Goal: Task Accomplishment & Management: Manage account settings

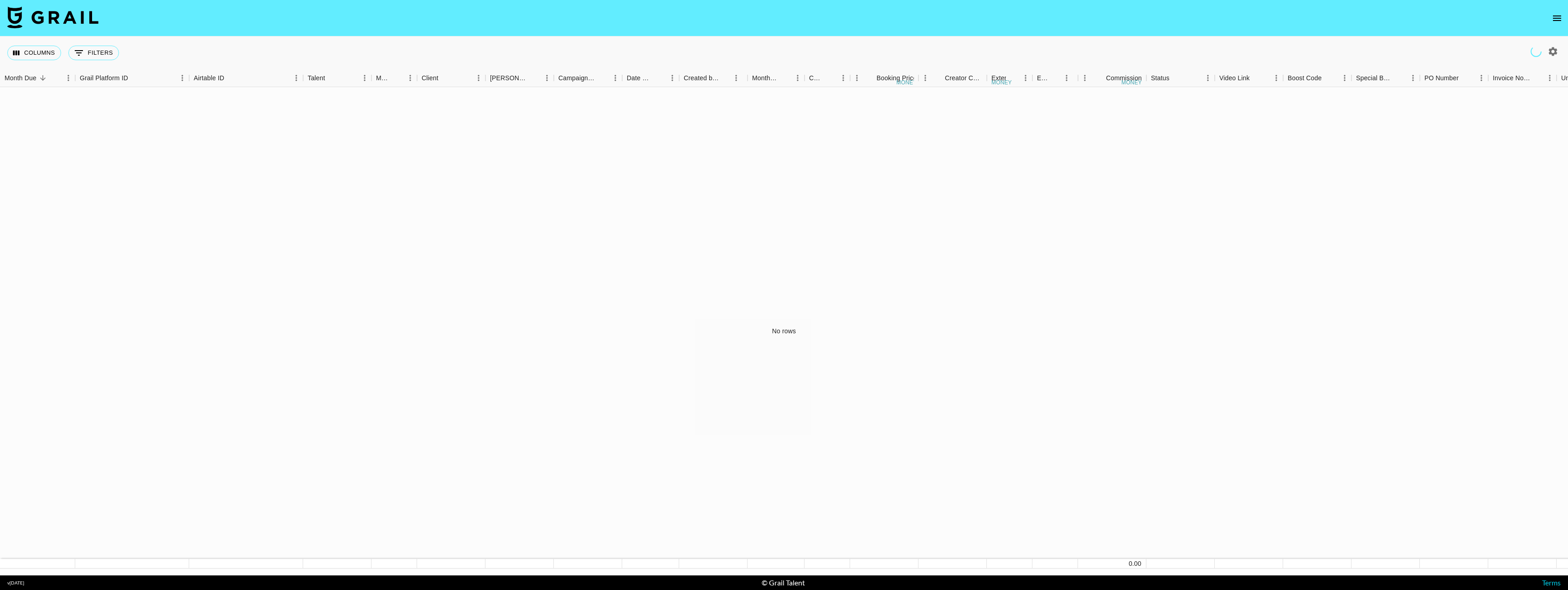
click at [1563, 18] on button "open drawer" at bounding box center [1557, 18] width 18 height 18
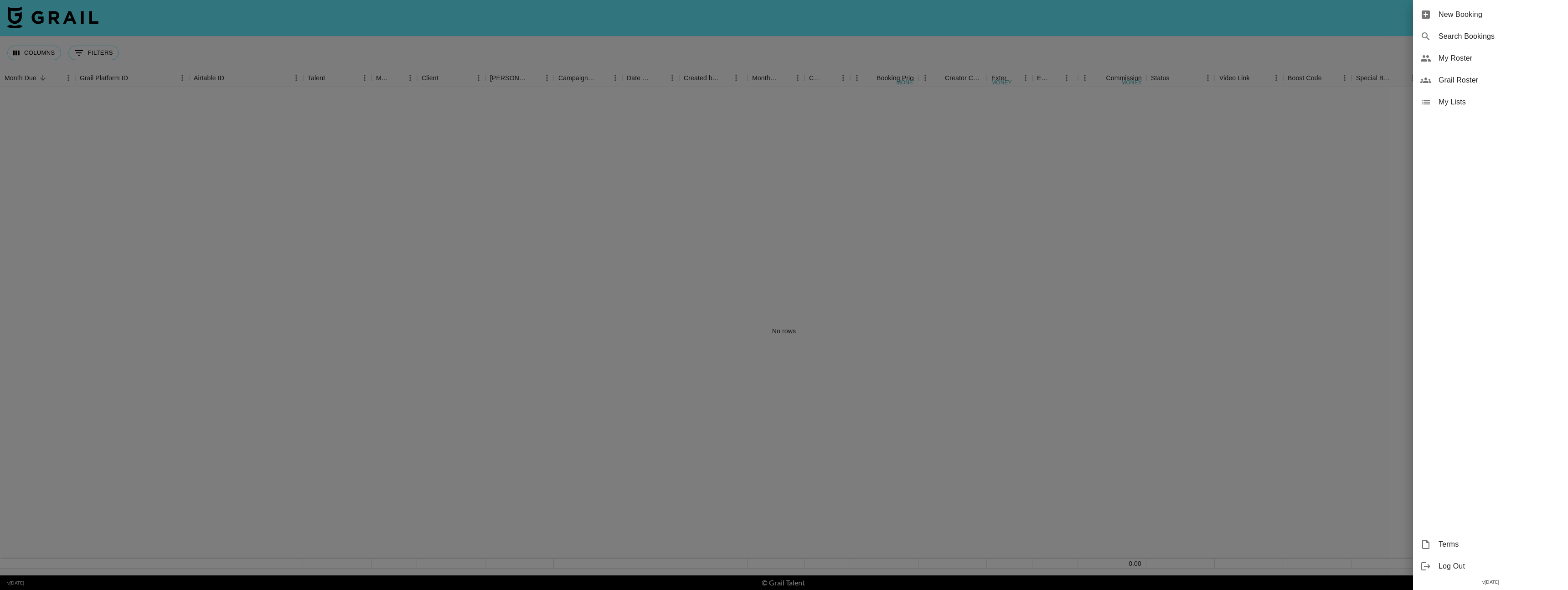
click at [1460, 60] on span "My Roster" at bounding box center [1499, 58] width 122 height 11
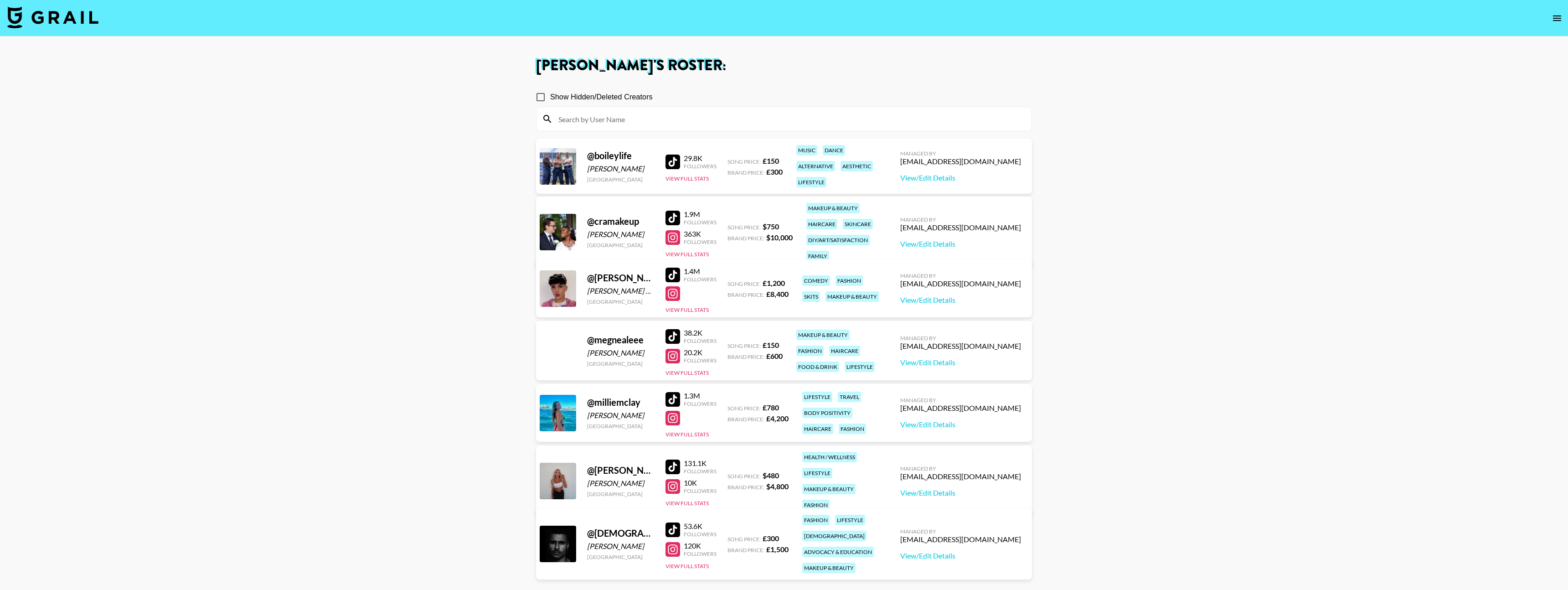
scroll to position [66, 0]
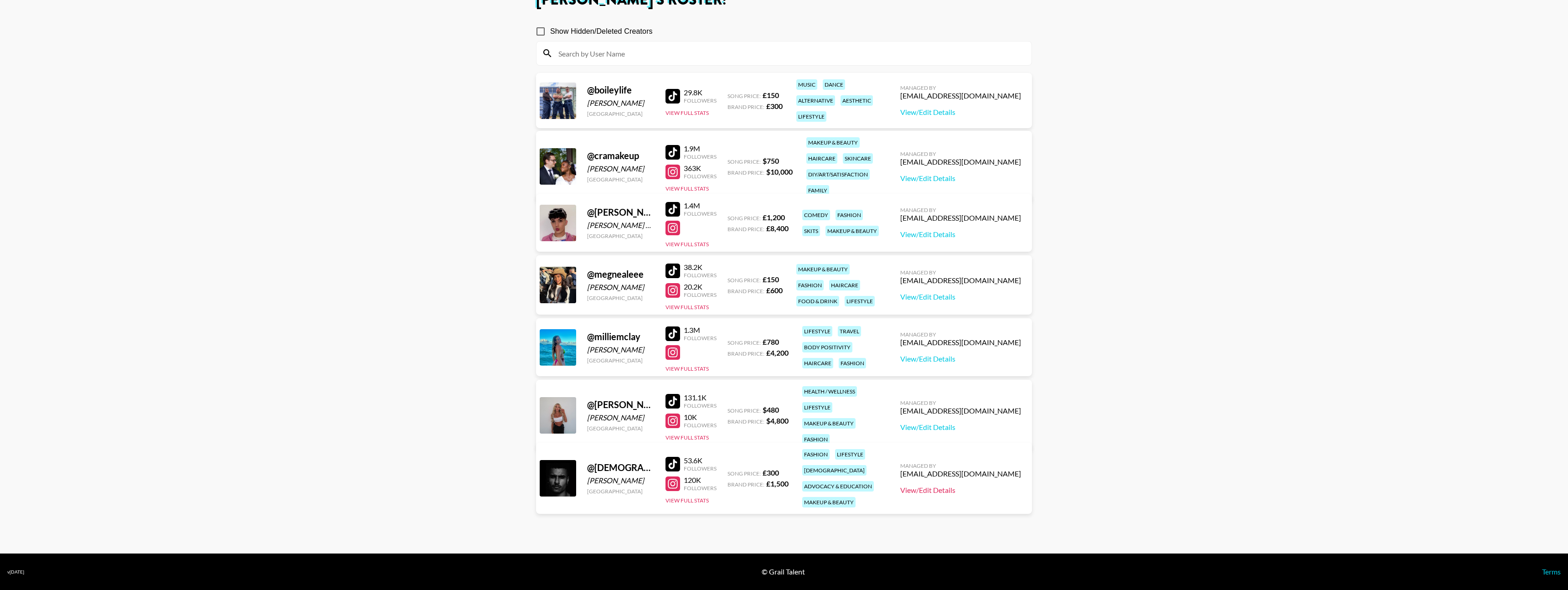
click at [950, 486] on link "View/Edit Details" at bounding box center [961, 490] width 121 height 9
click at [961, 486] on link "View/Edit Details" at bounding box center [961, 490] width 121 height 9
click at [953, 174] on link "View/Edit Details" at bounding box center [961, 178] width 121 height 9
click at [956, 423] on link "View/Edit Details" at bounding box center [961, 427] width 121 height 9
click at [963, 423] on link "View/Edit Details" at bounding box center [961, 427] width 121 height 9
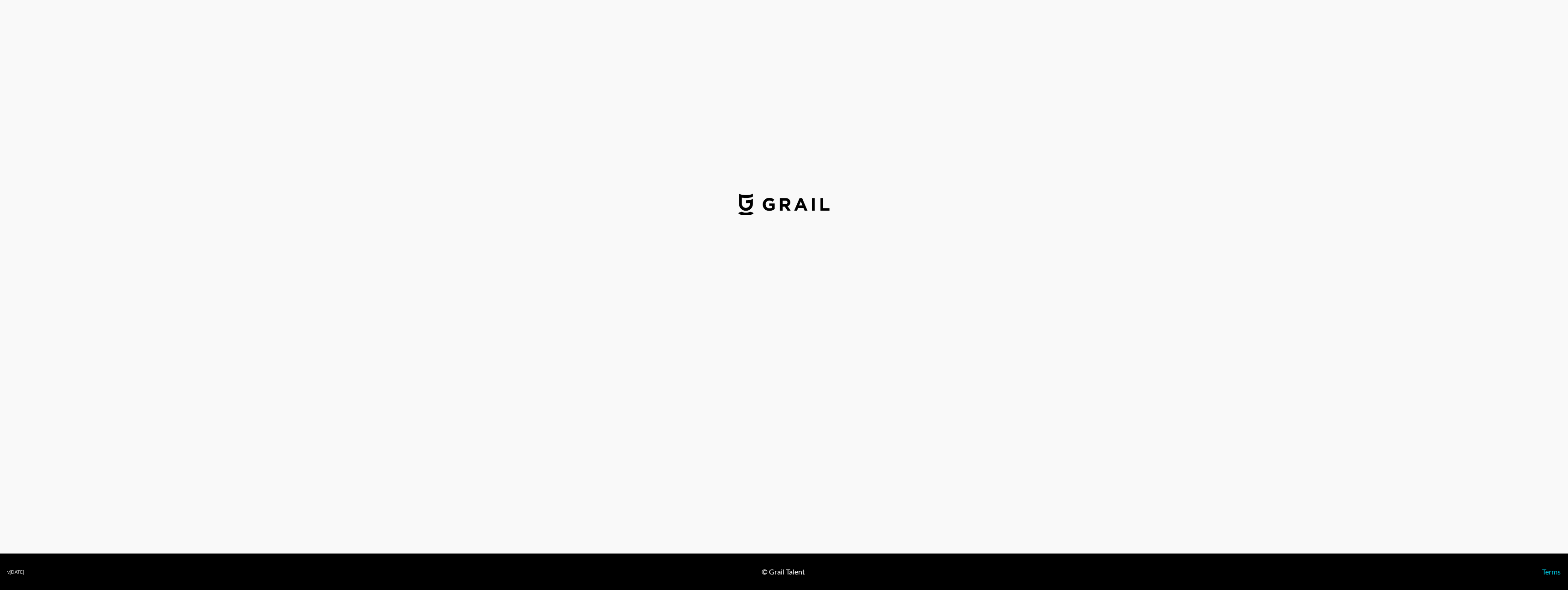
select select "GBP"
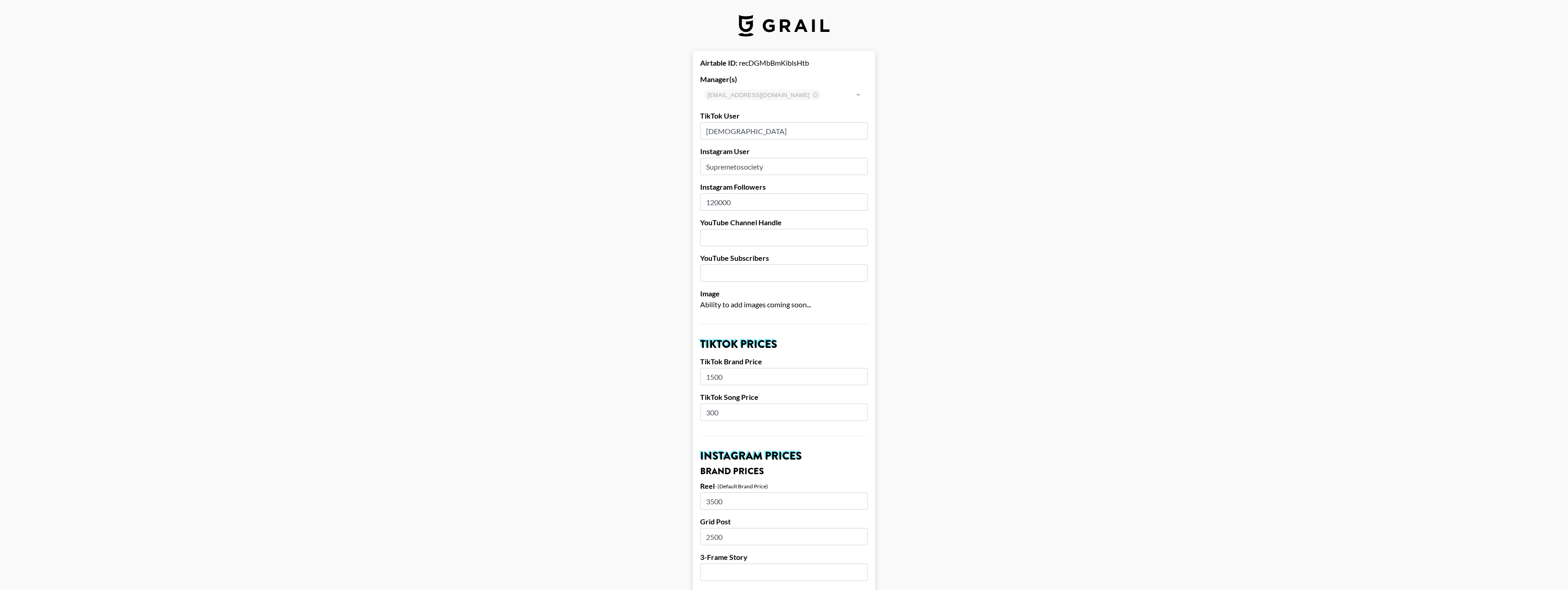
drag, startPoint x: 774, startPoint y: 132, endPoint x: 660, endPoint y: 131, distance: 114.0
click at [788, 137] on input "supreme11society" at bounding box center [784, 131] width 168 height 17
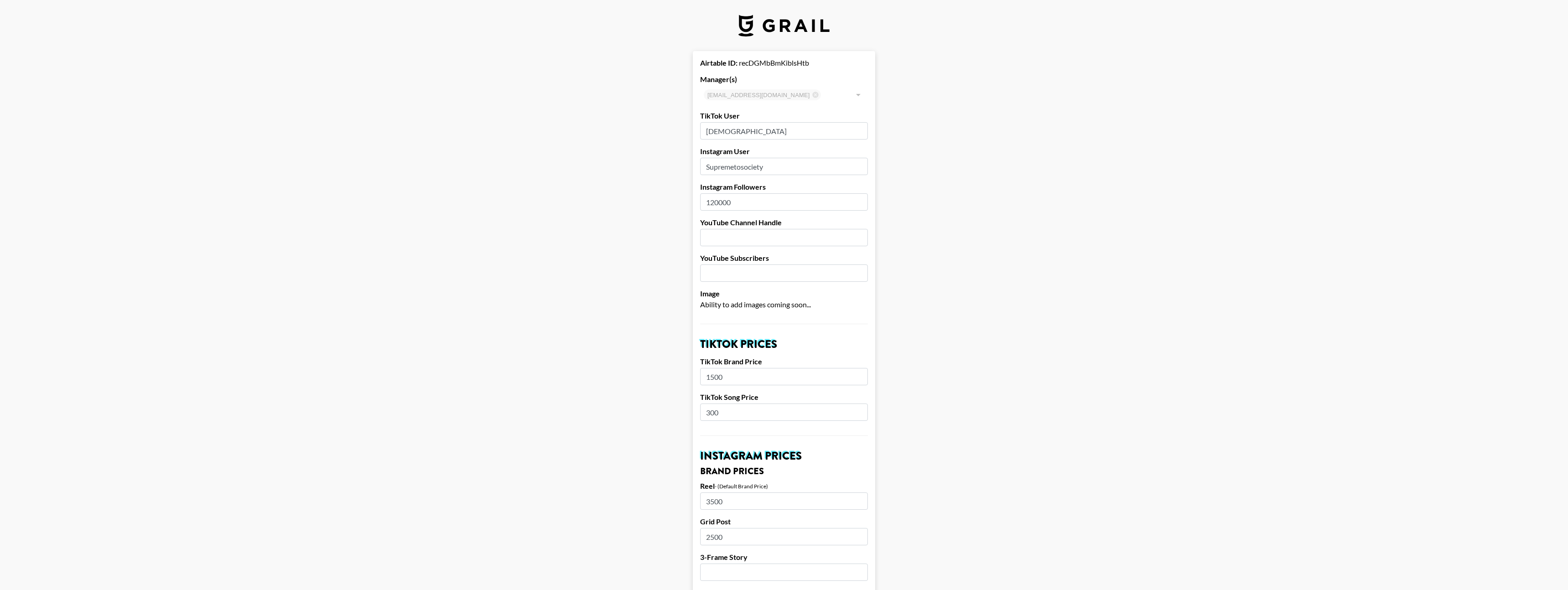
click at [788, 137] on input "supreme11society" at bounding box center [784, 131] width 168 height 17
click at [780, 129] on input "supreme11society" at bounding box center [784, 131] width 168 height 17
click at [751, 168] on input "Supremetosociety" at bounding box center [784, 166] width 168 height 17
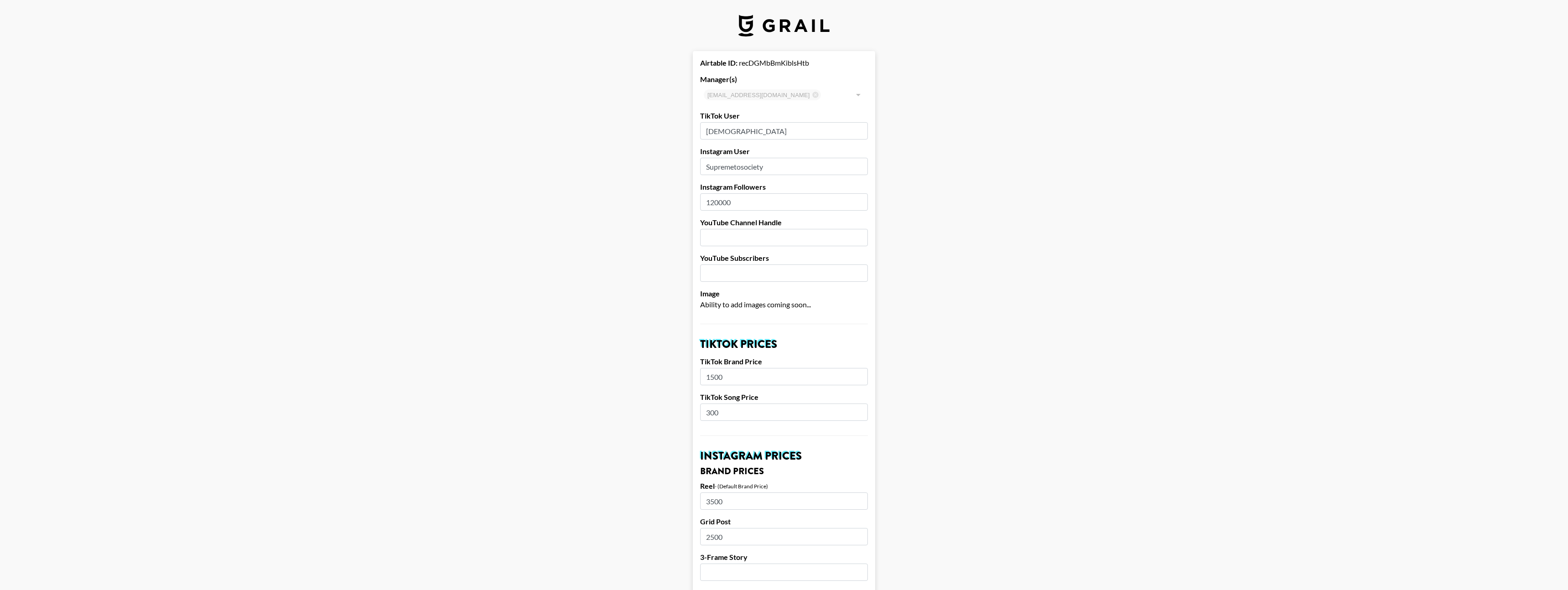
click at [751, 168] on input "Supremetosociety" at bounding box center [784, 166] width 168 height 17
click at [766, 163] on input "Supremetosociety" at bounding box center [784, 166] width 168 height 17
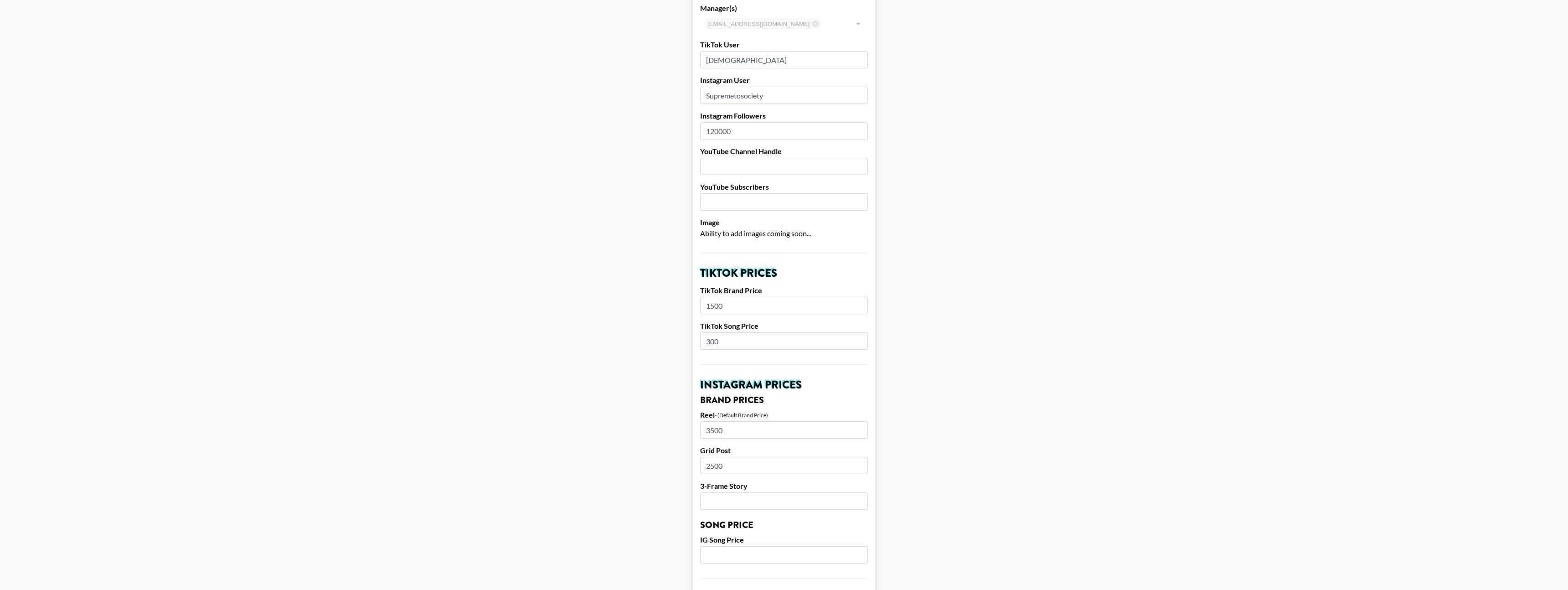
scroll to position [72, 0]
click at [959, 231] on main "Airtable ID: recDGMbBmKiblsHtb Manager(s) ben.weston@grail-talent.com ​ TikTok …" at bounding box center [784, 547] width 1553 height 1135
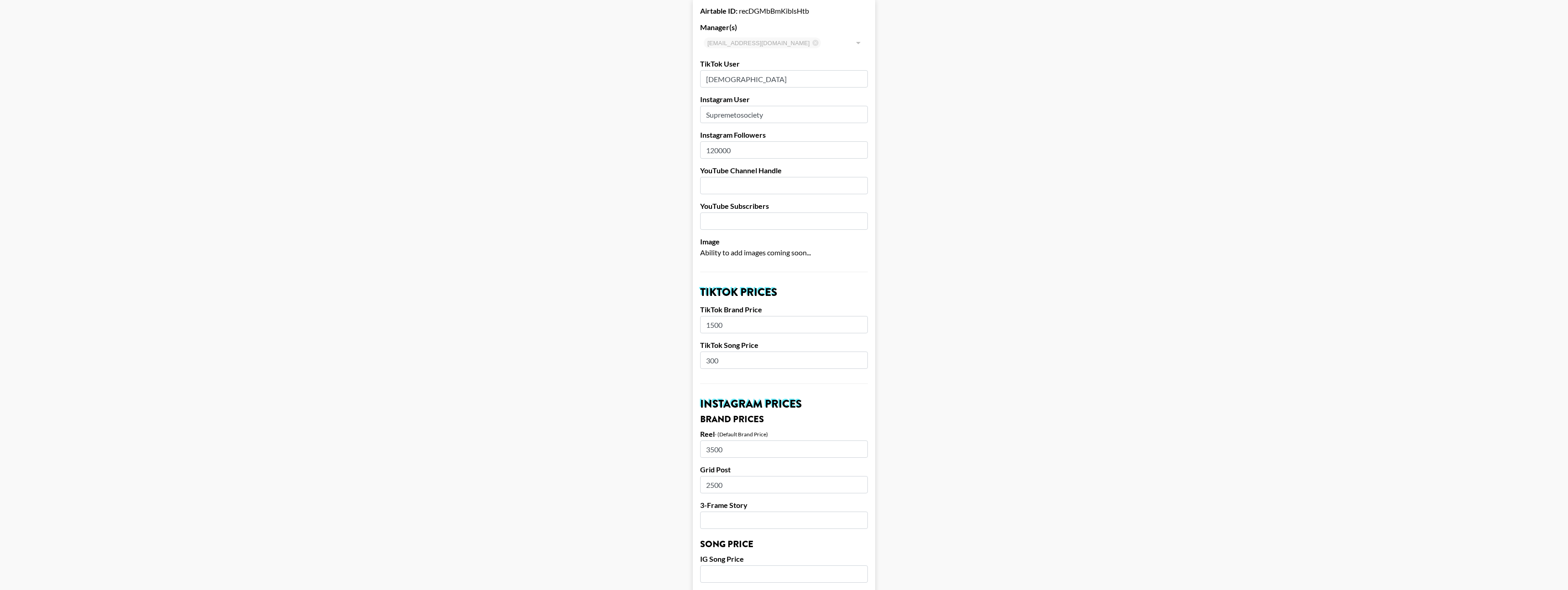
scroll to position [3, 0]
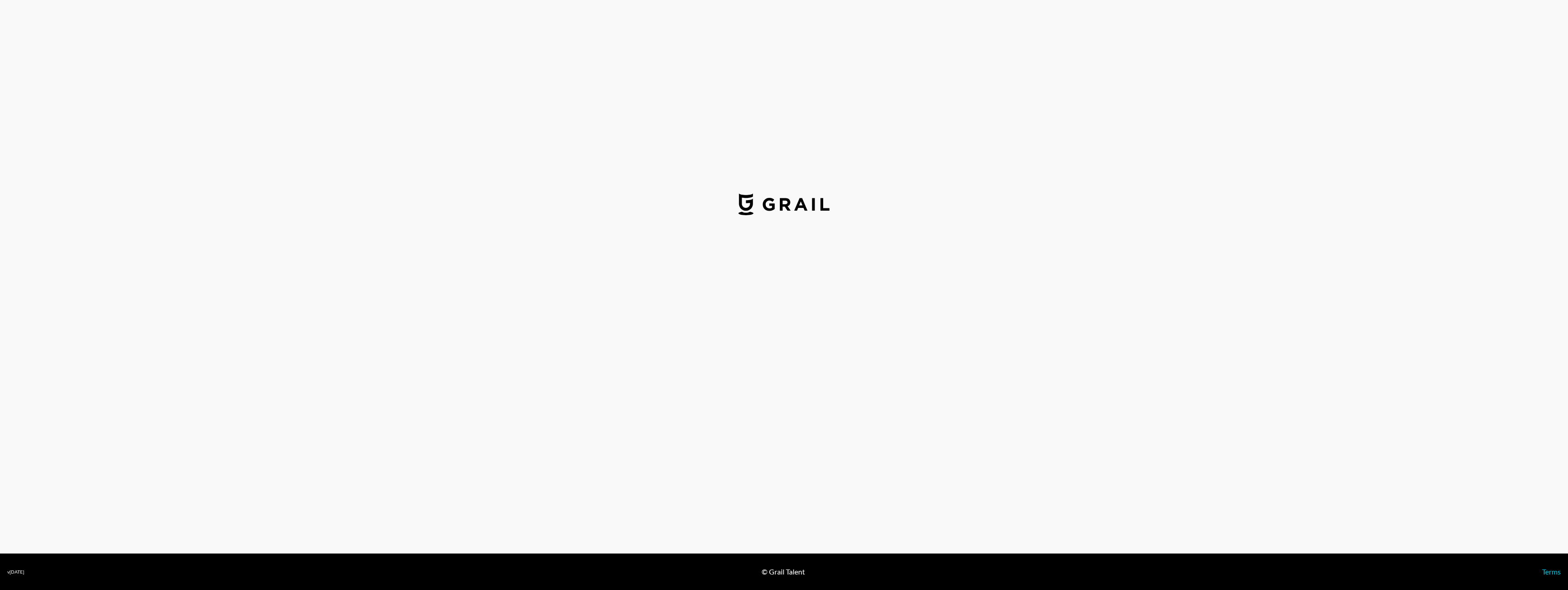
select select "GBP"
select select "USD"
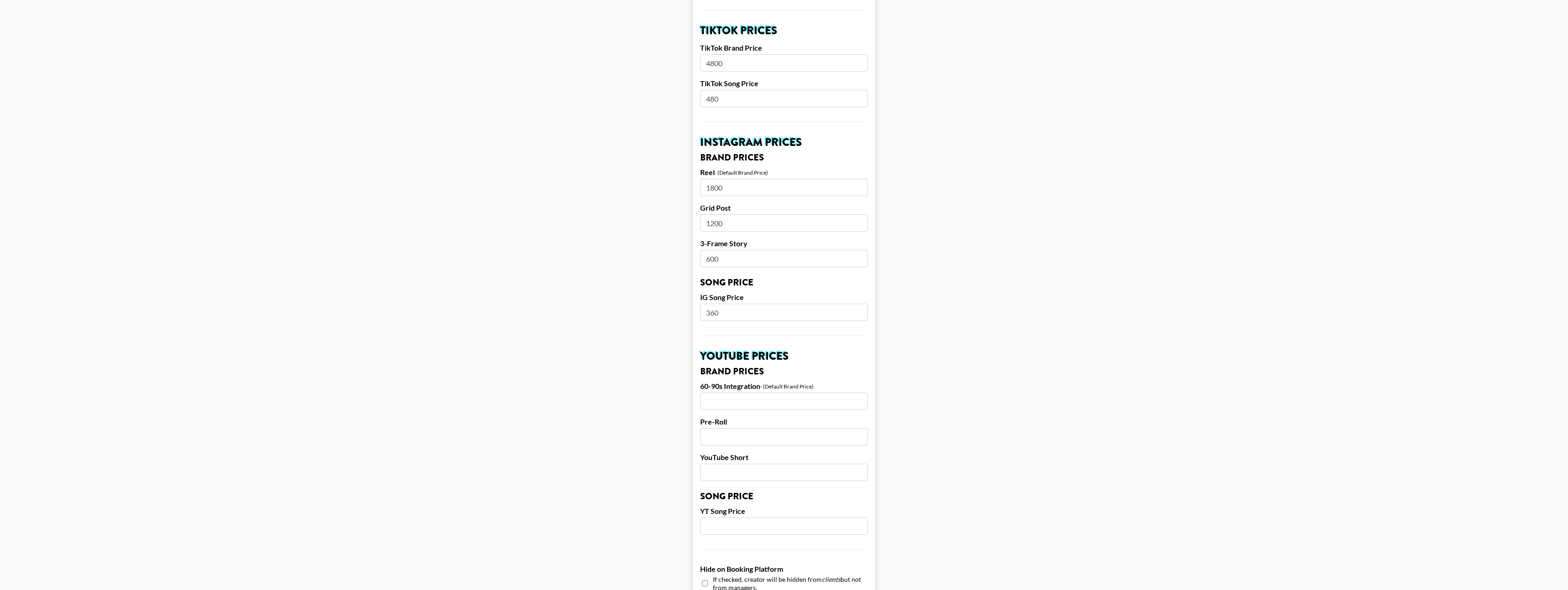
scroll to position [647, 0]
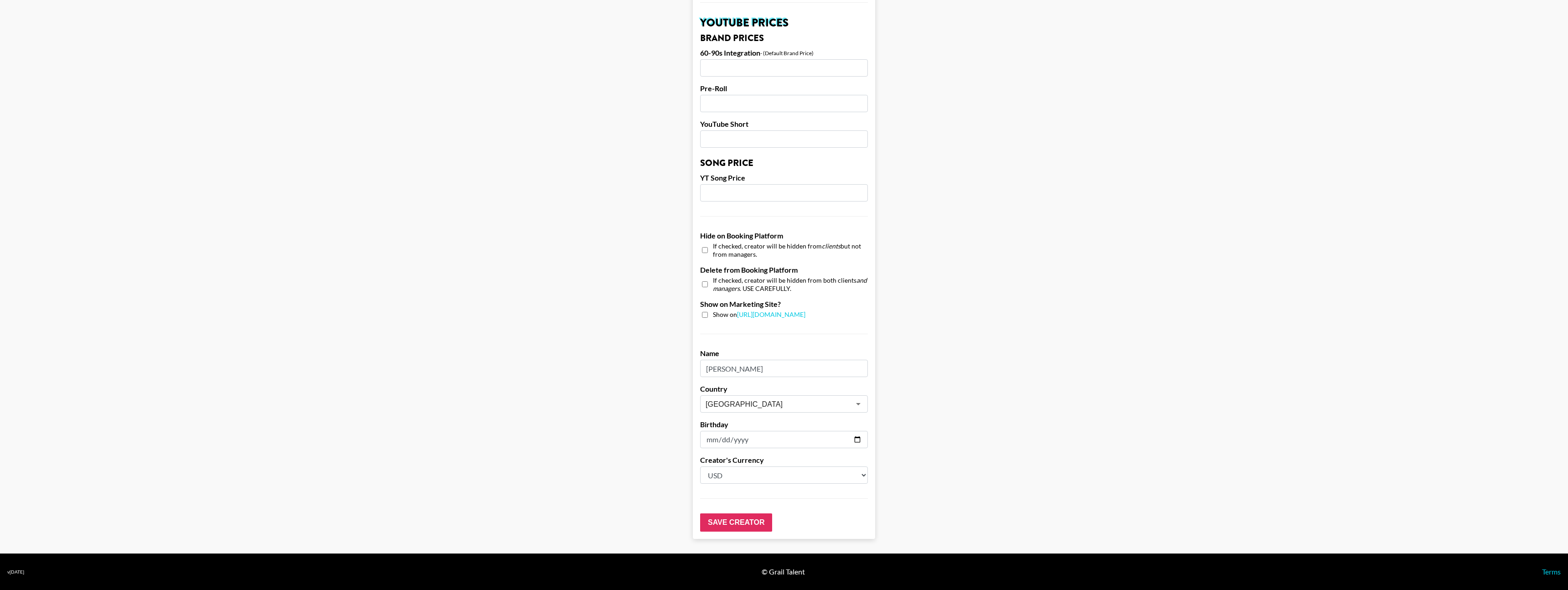
drag, startPoint x: 745, startPoint y: 438, endPoint x: 699, endPoint y: 440, distance: 46.0
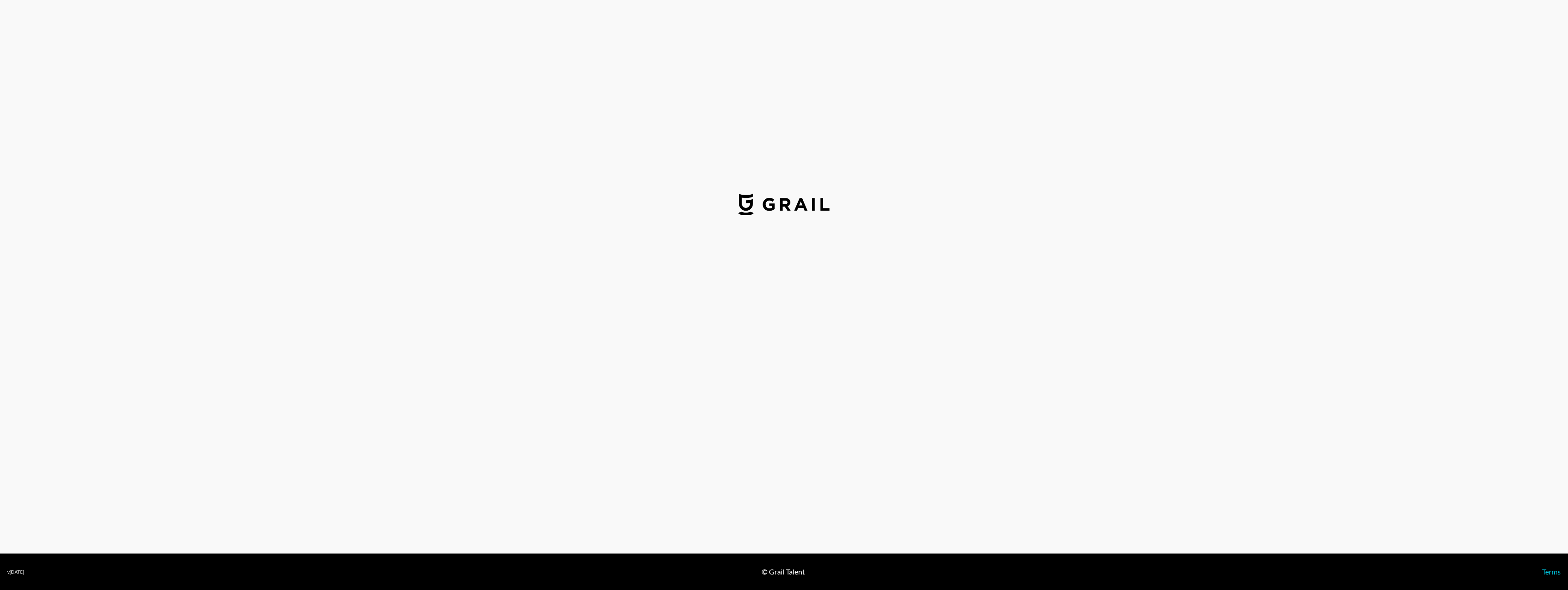
select select "USD"
